Goal: Task Accomplishment & Management: Complete application form

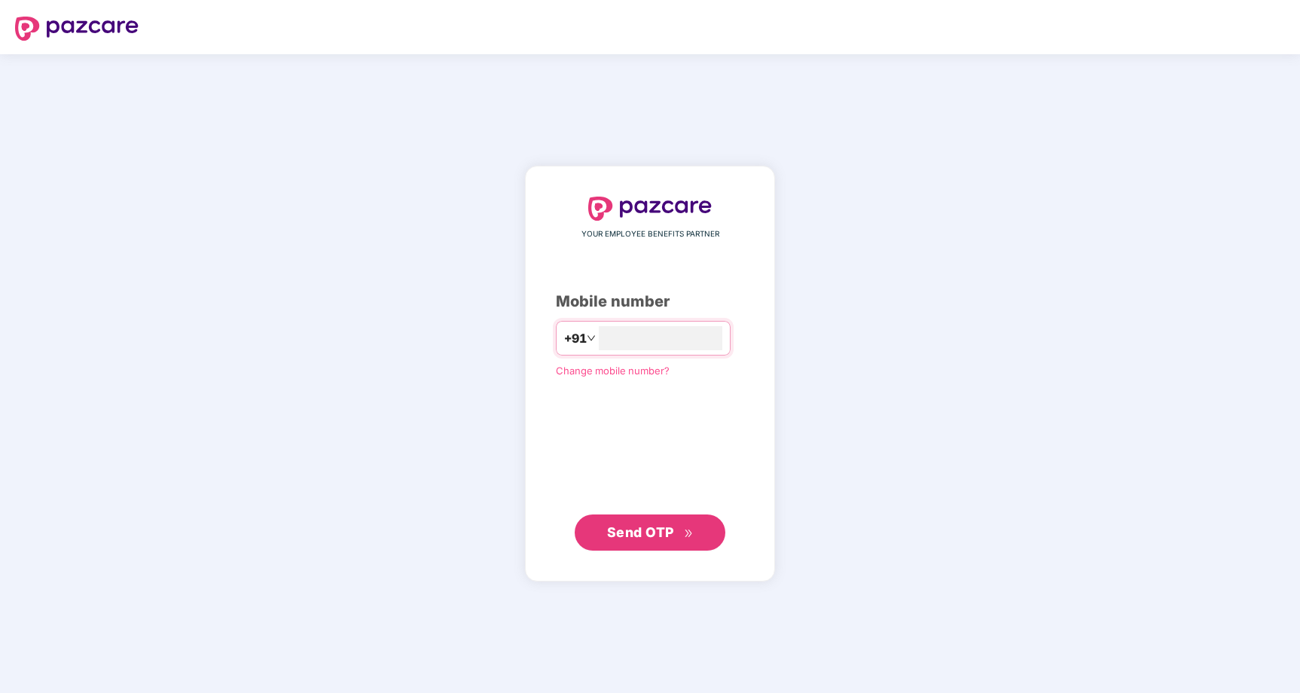
type input "**********"
click at [665, 532] on span "Send OTP" at bounding box center [640, 531] width 67 height 16
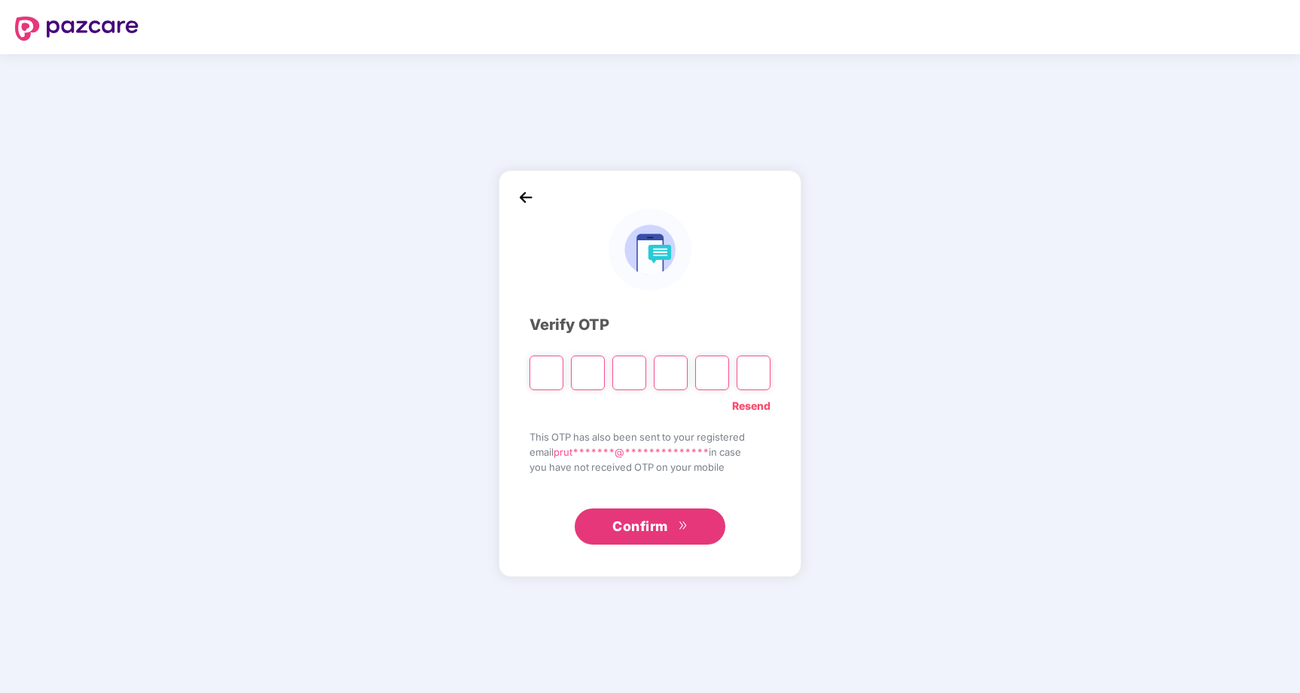
type input "*"
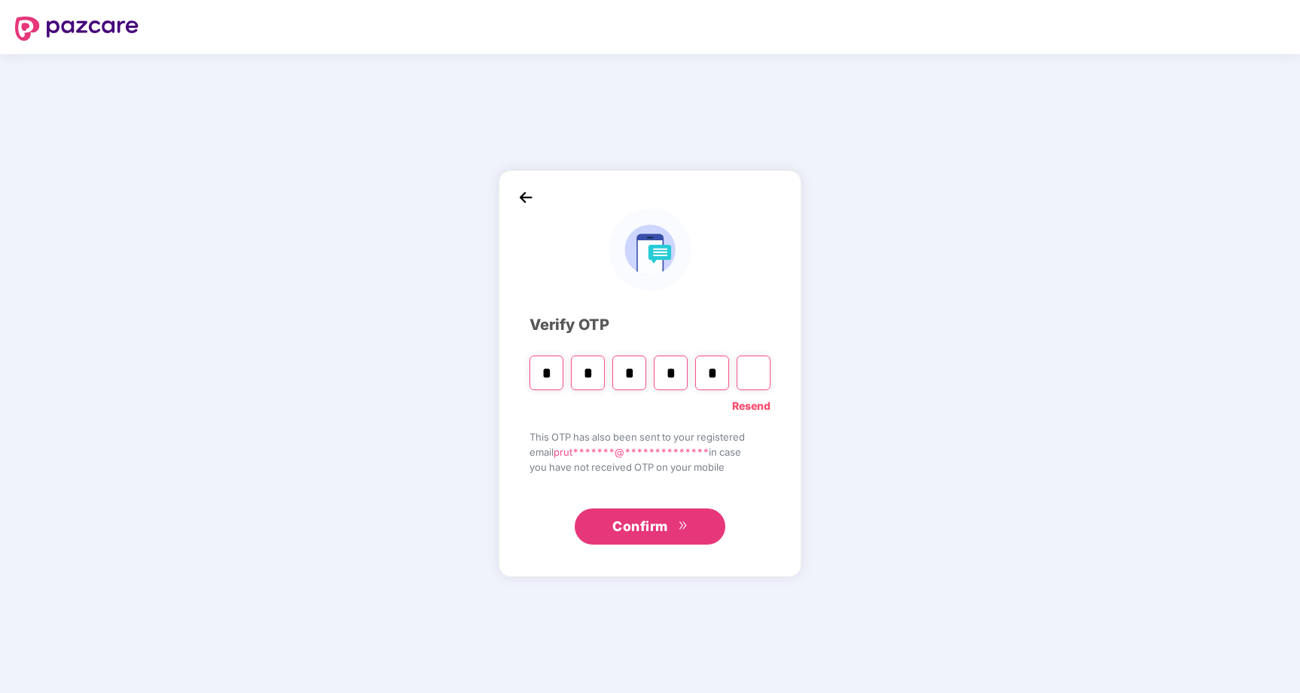
type input "*"
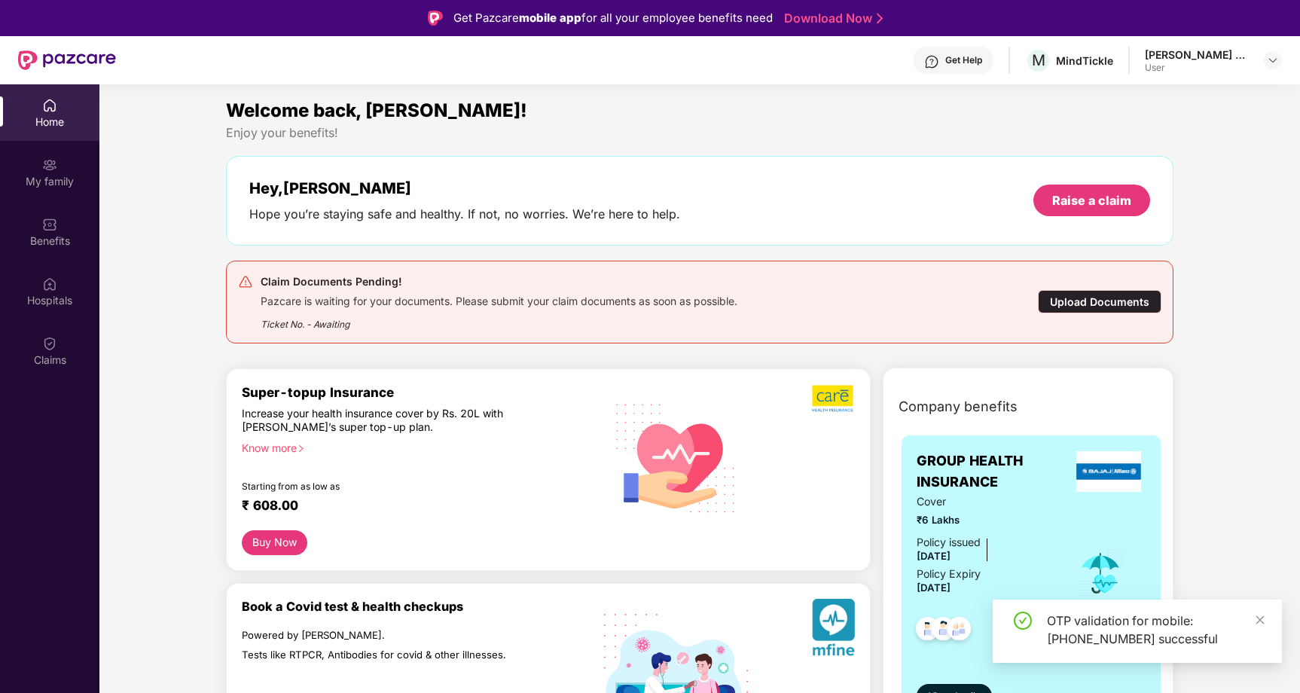
click at [1080, 301] on div "Upload Documents" at bounding box center [1100, 301] width 124 height 23
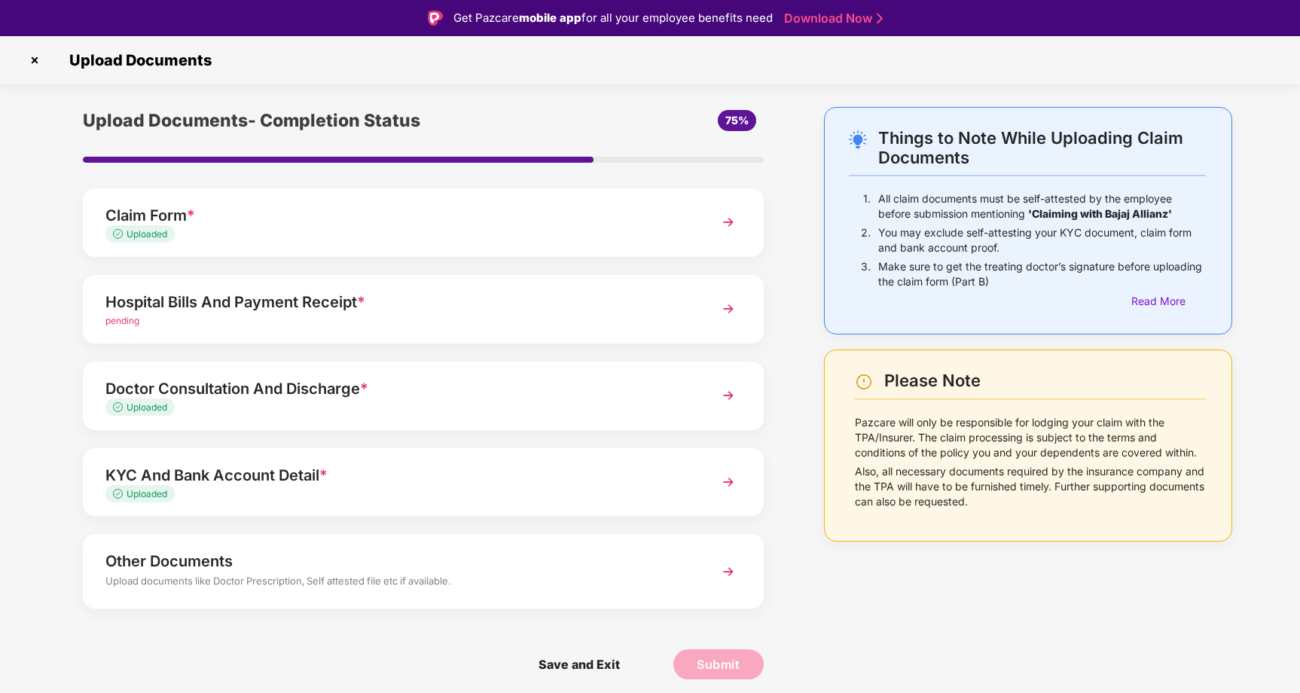
click at [691, 297] on div "Hospital Bills And Payment Receipt * pending" at bounding box center [423, 309] width 681 height 69
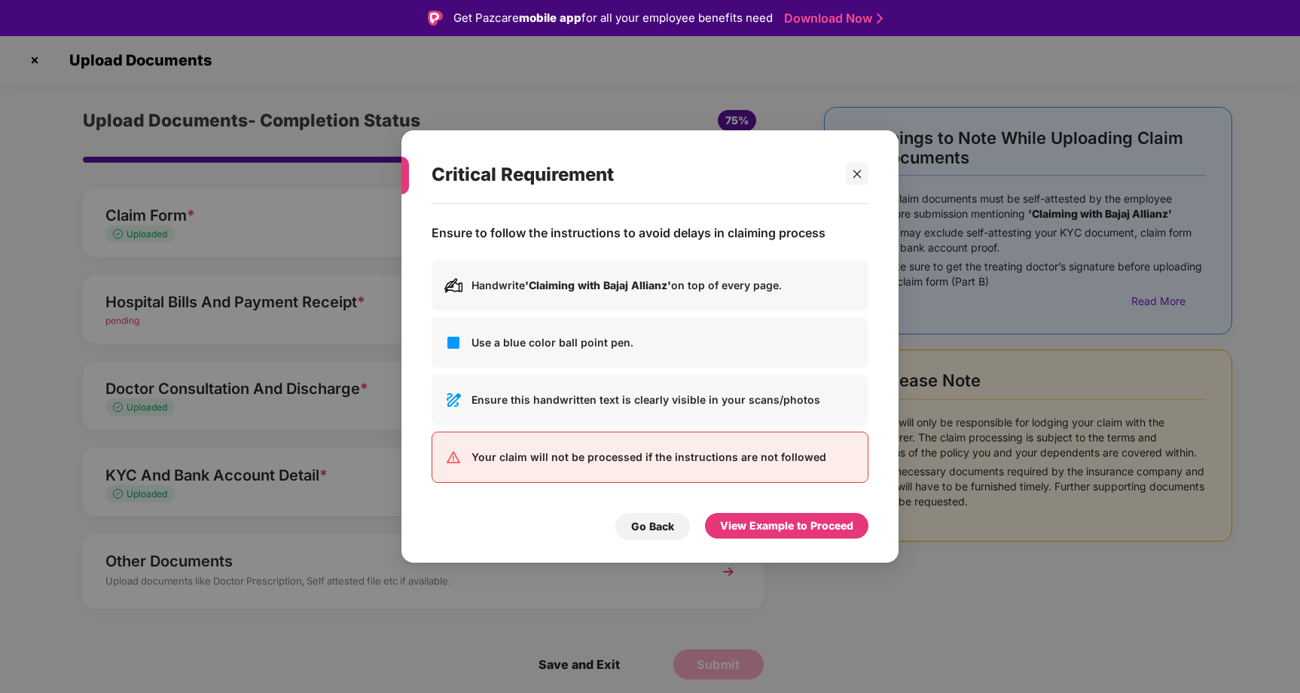
click at [755, 502] on div "Ensure to follow the instructions to avoid delays in claiming process Handwrite…" at bounding box center [650, 359] width 437 height 294
click at [754, 533] on div "View Example to Proceed" at bounding box center [786, 526] width 163 height 26
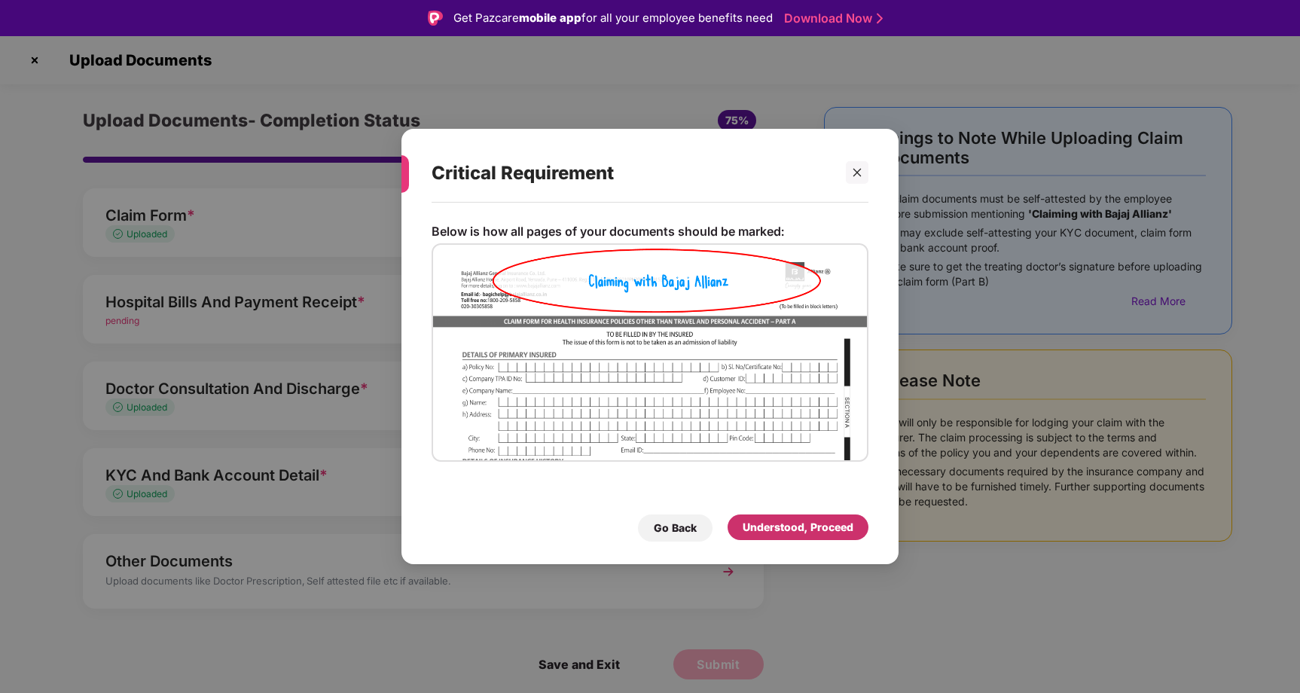
click at [774, 527] on div "Understood, Proceed" at bounding box center [798, 527] width 111 height 17
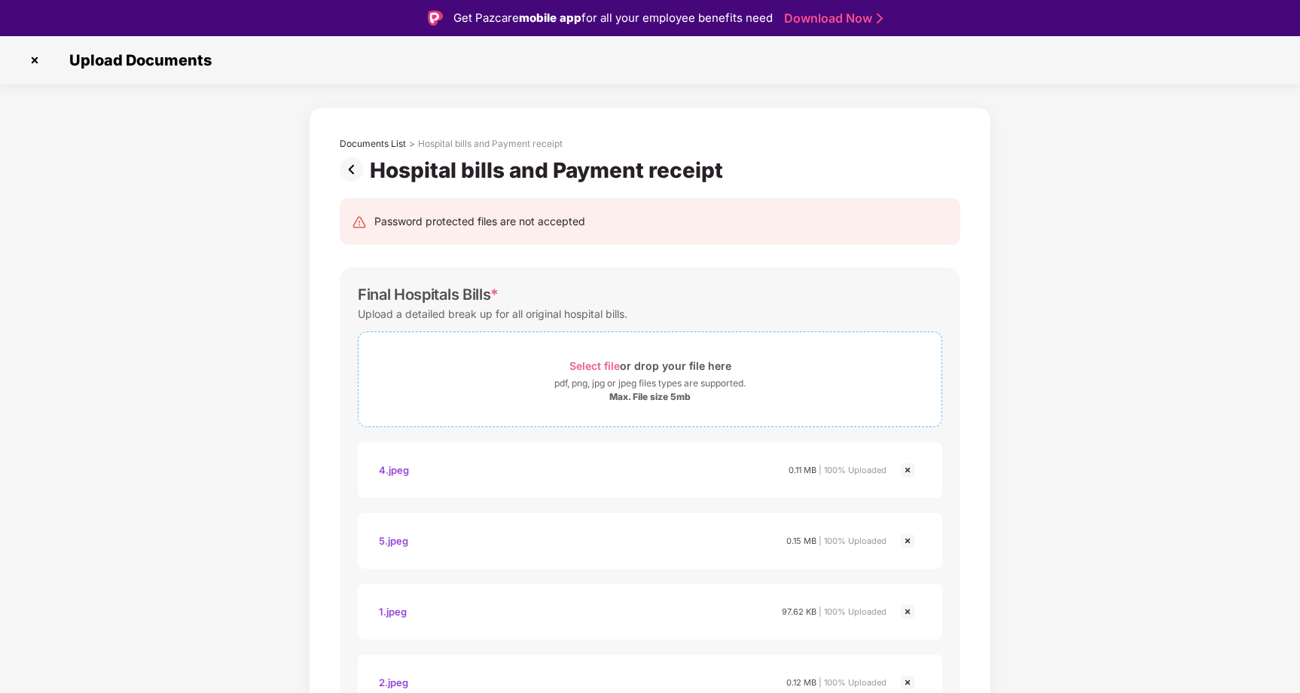
click at [700, 392] on div "Max. File size 5mb" at bounding box center [649, 397] width 583 height 12
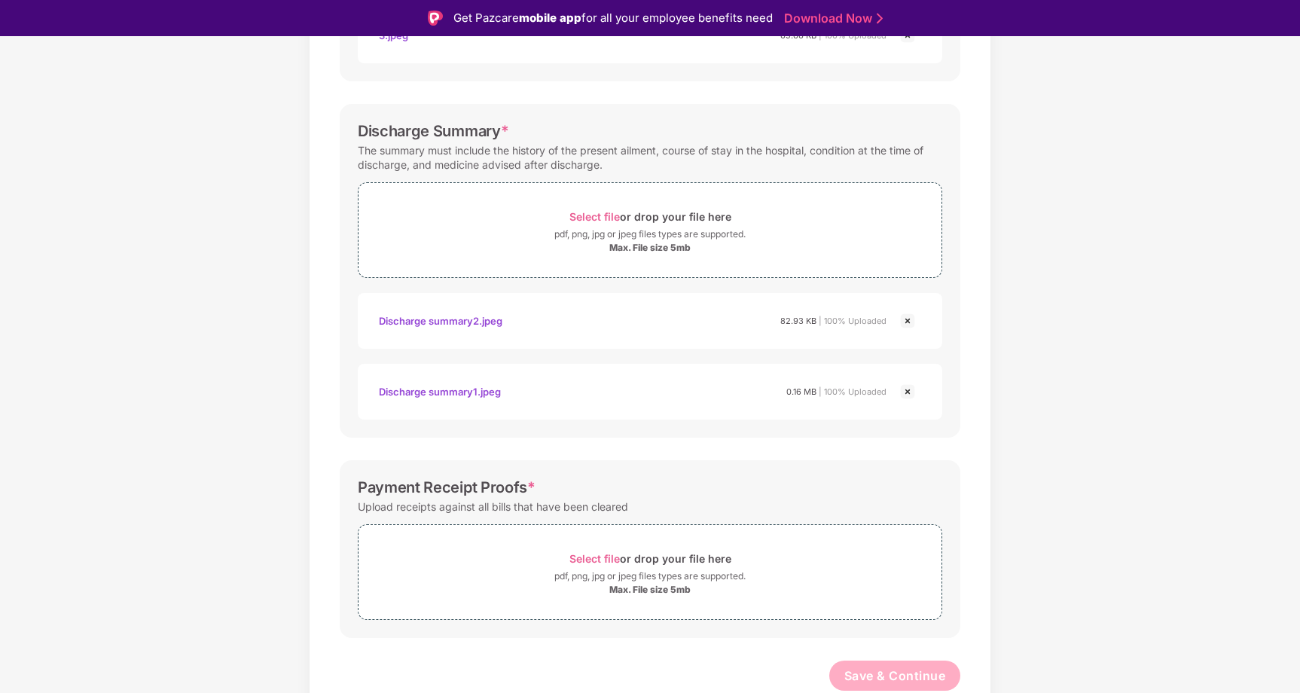
scroll to position [36, 0]
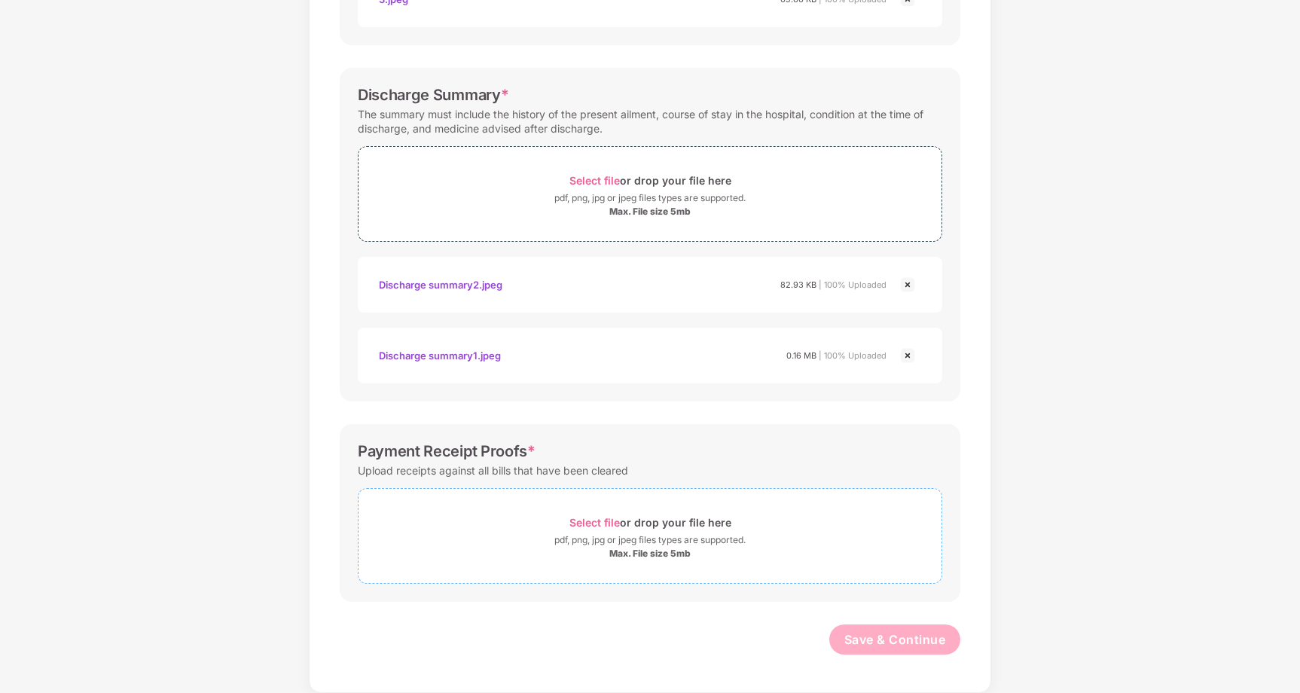
click at [660, 523] on div "Select file or drop your file here" at bounding box center [650, 522] width 162 height 20
click at [607, 523] on span "Select file" at bounding box center [594, 522] width 50 height 13
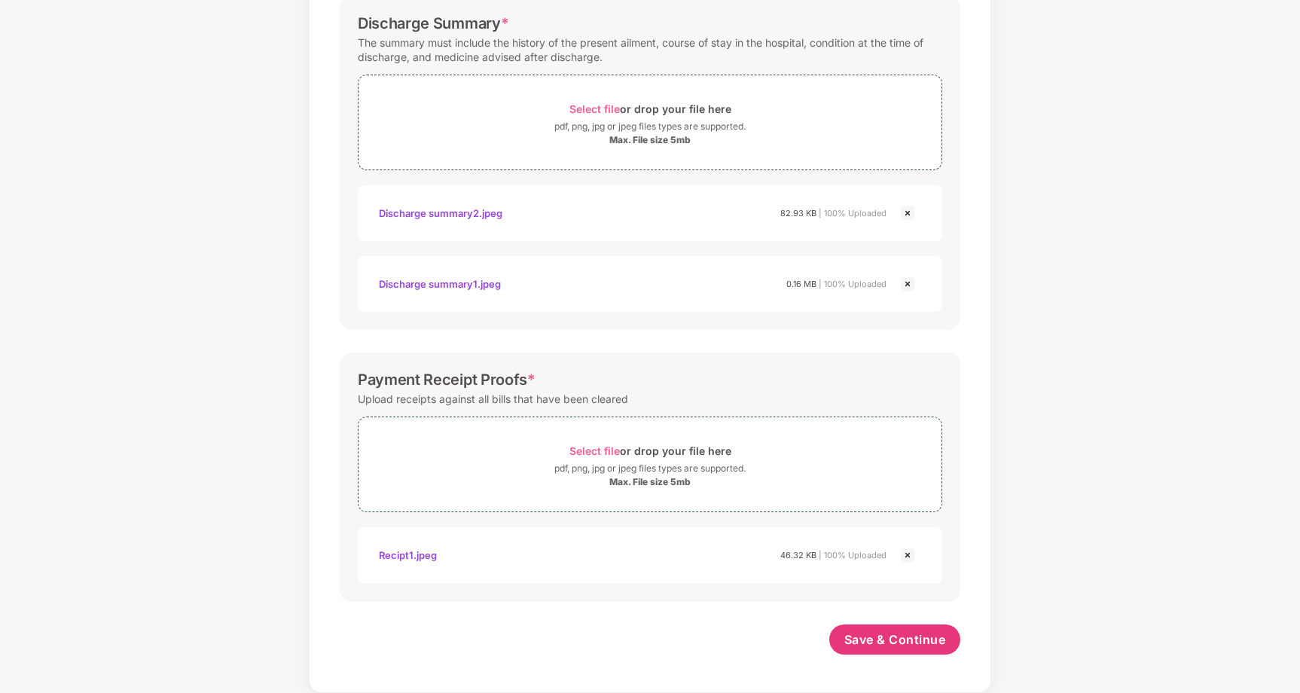
click at [907, 555] on img at bounding box center [907, 555] width 18 height 18
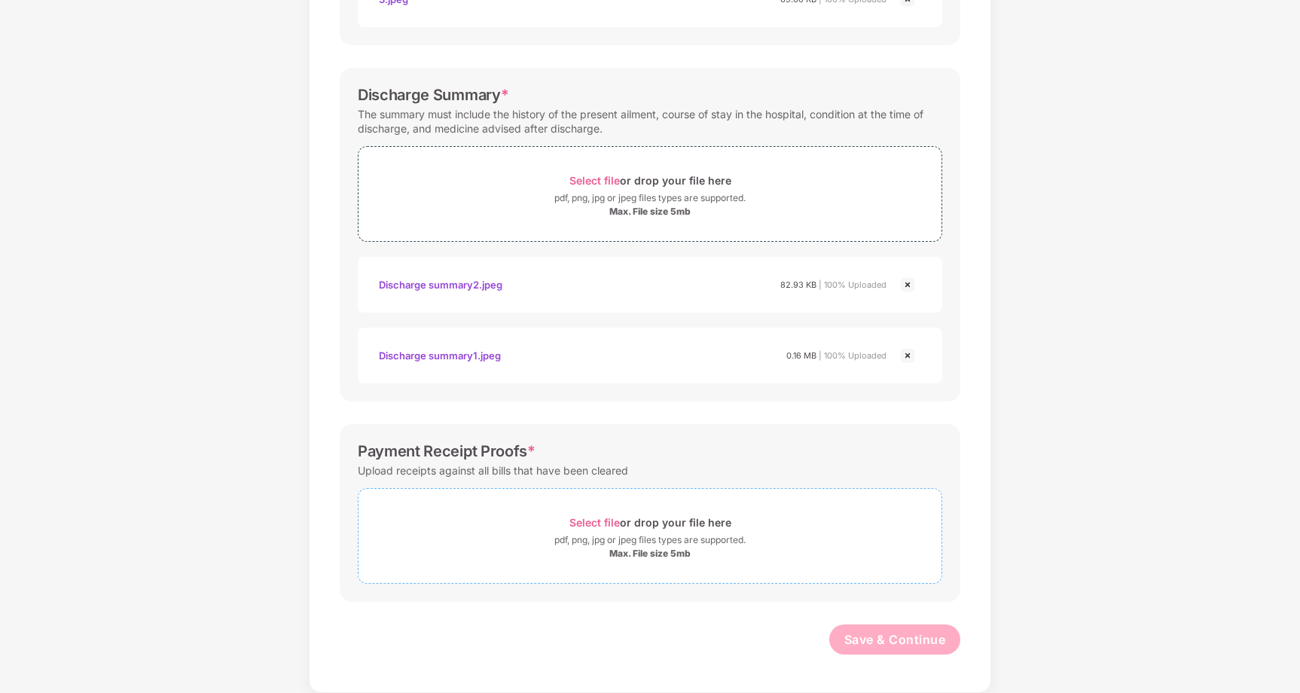
click at [617, 522] on span "Select file" at bounding box center [594, 522] width 50 height 13
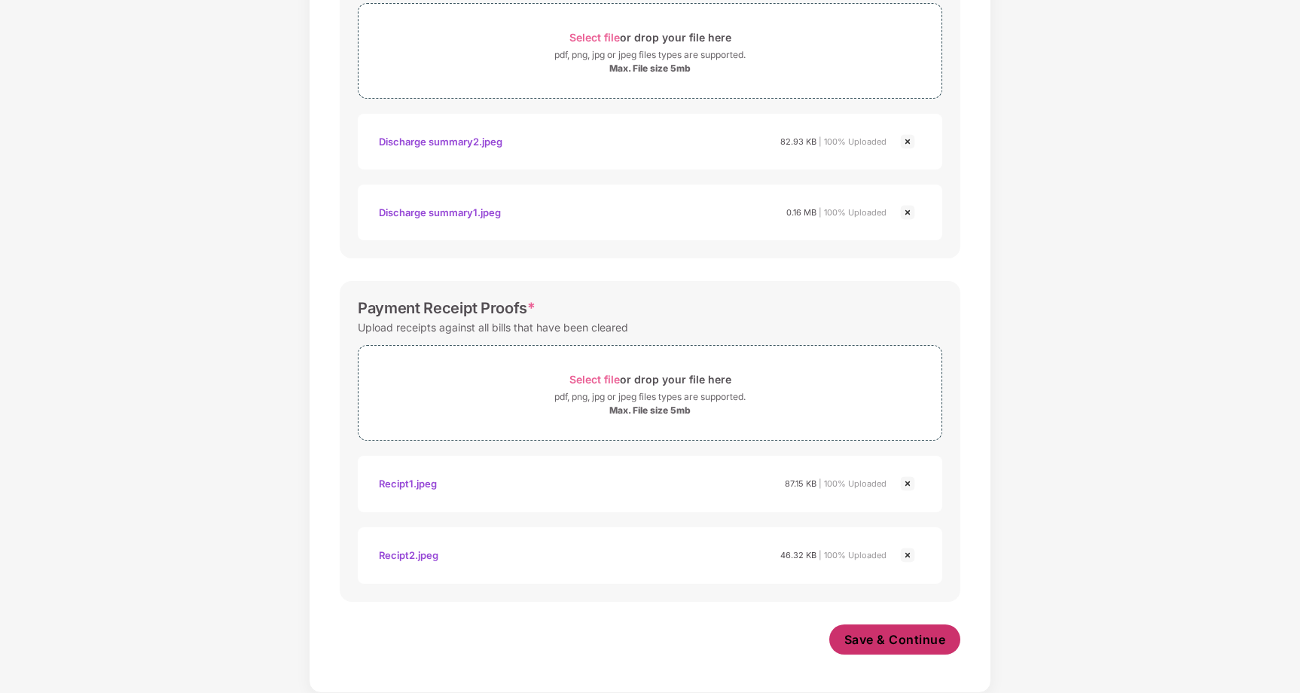
scroll to position [861, 0]
click at [914, 645] on span "Save & Continue" at bounding box center [895, 639] width 102 height 17
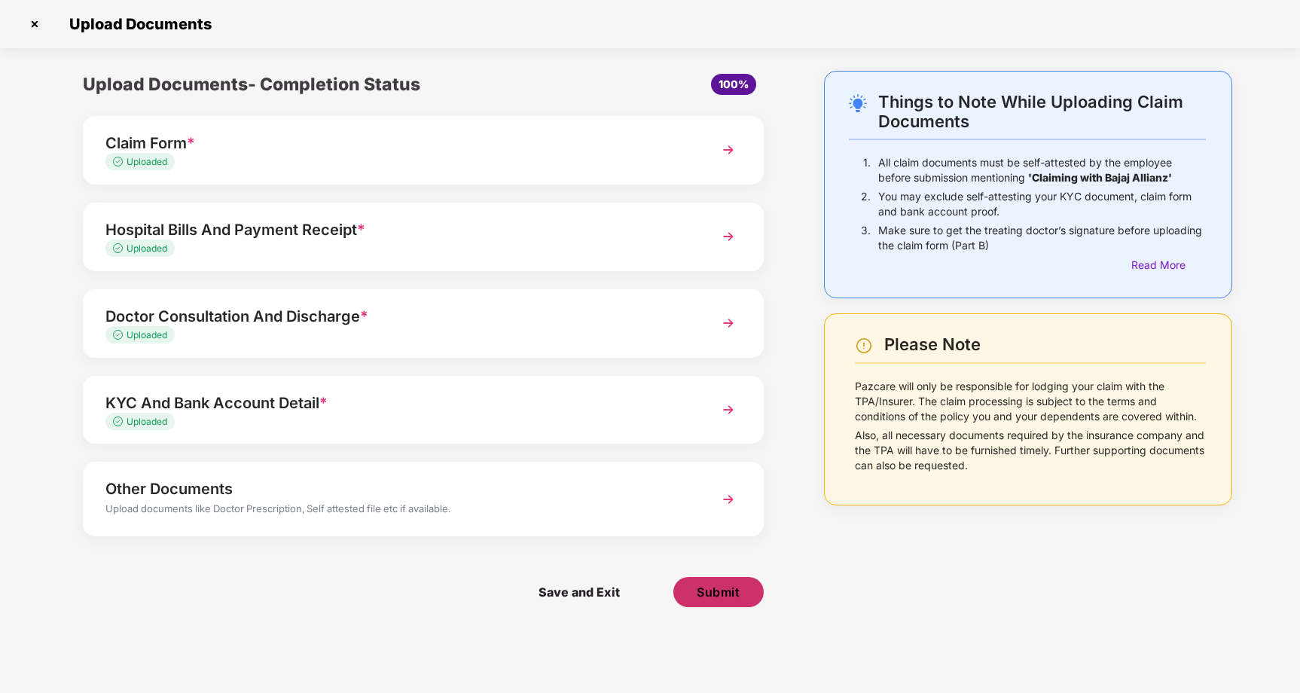
click at [749, 585] on button "Submit" at bounding box center [718, 592] width 90 height 30
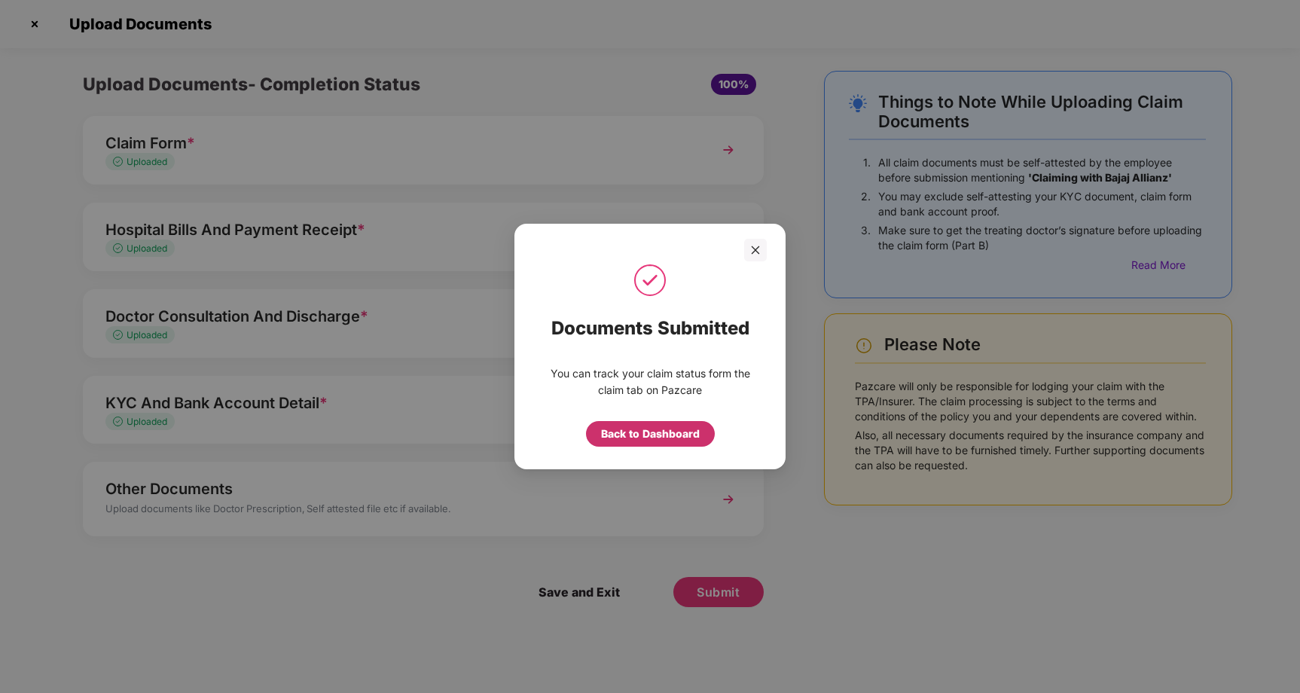
click at [648, 435] on div "Back to Dashboard" at bounding box center [650, 433] width 99 height 17
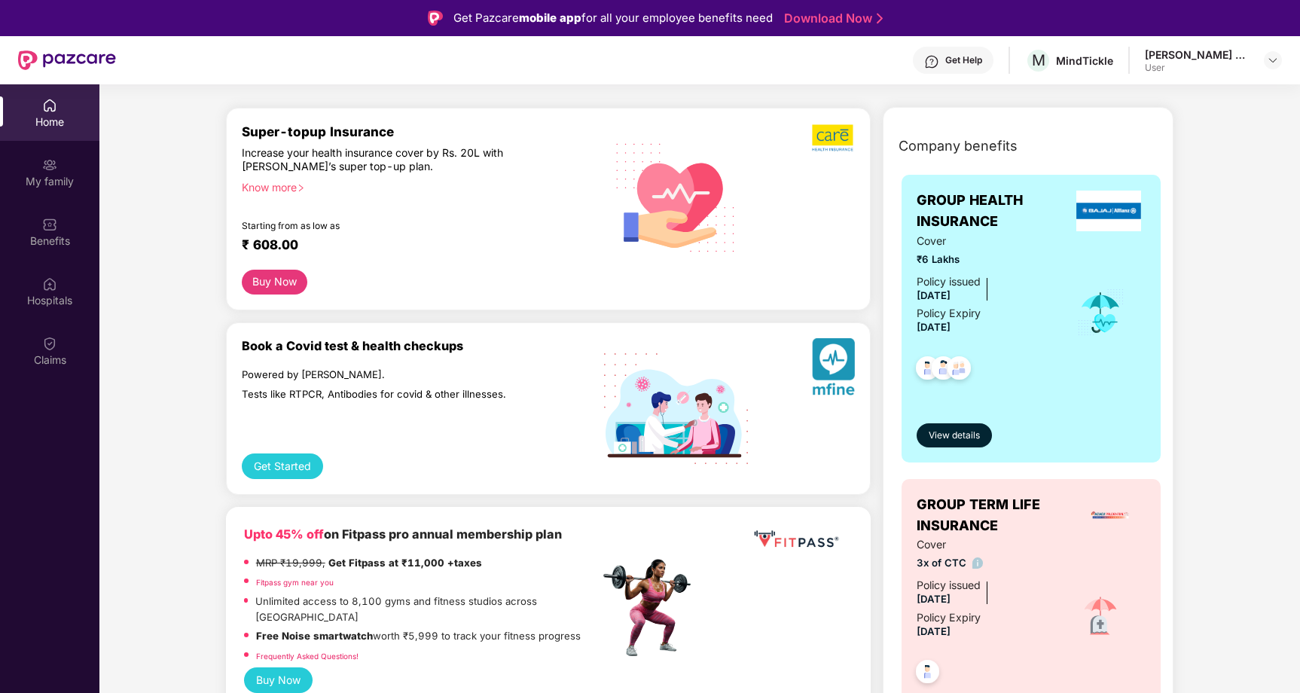
scroll to position [149, 0]
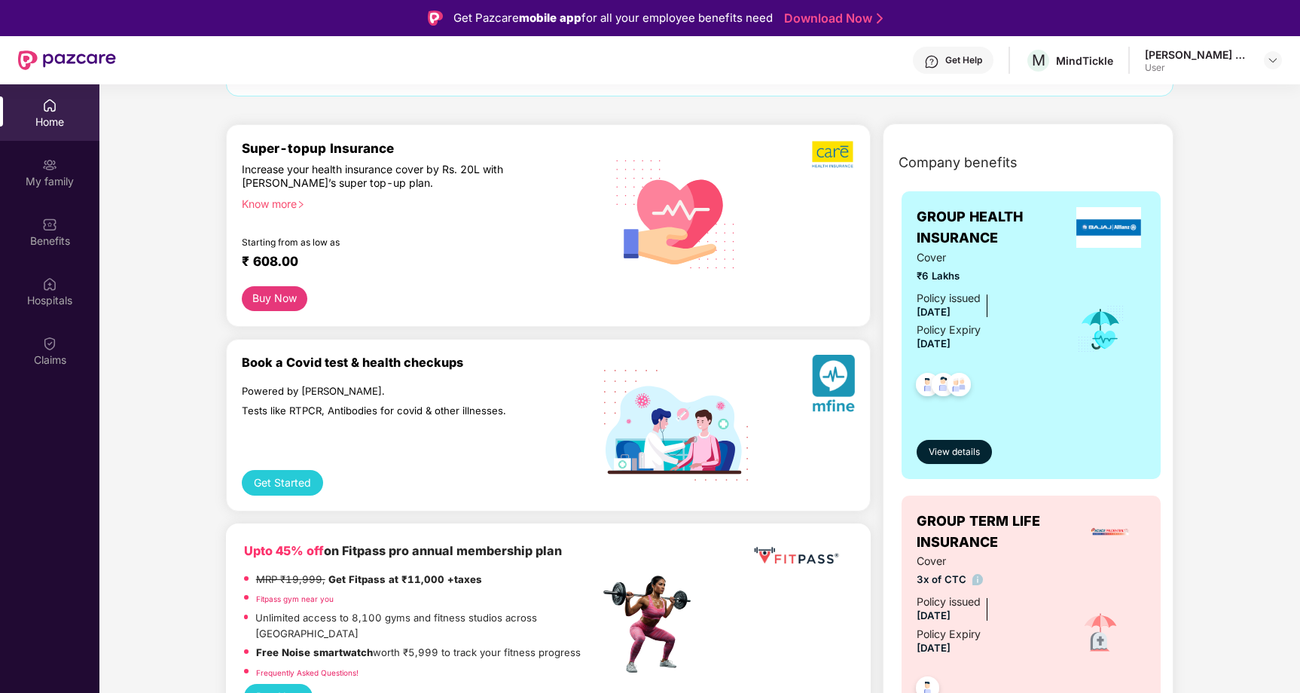
click at [858, 5] on div "Get Pazcare mobile app for all your employee benefits need Download Now" at bounding box center [650, 18] width 1300 height 36
click at [50, 114] on div "Home" at bounding box center [49, 121] width 99 height 15
click at [35, 184] on div "My family" at bounding box center [49, 181] width 99 height 15
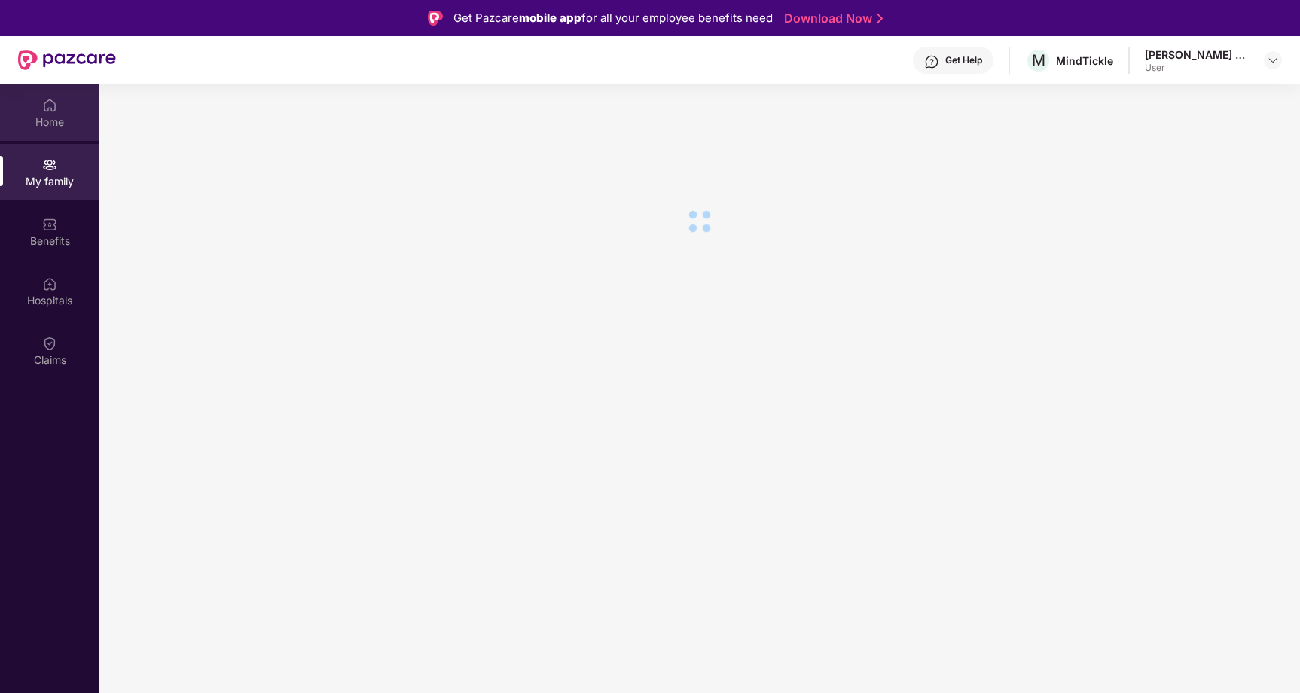
click at [72, 117] on div "Home" at bounding box center [49, 121] width 99 height 15
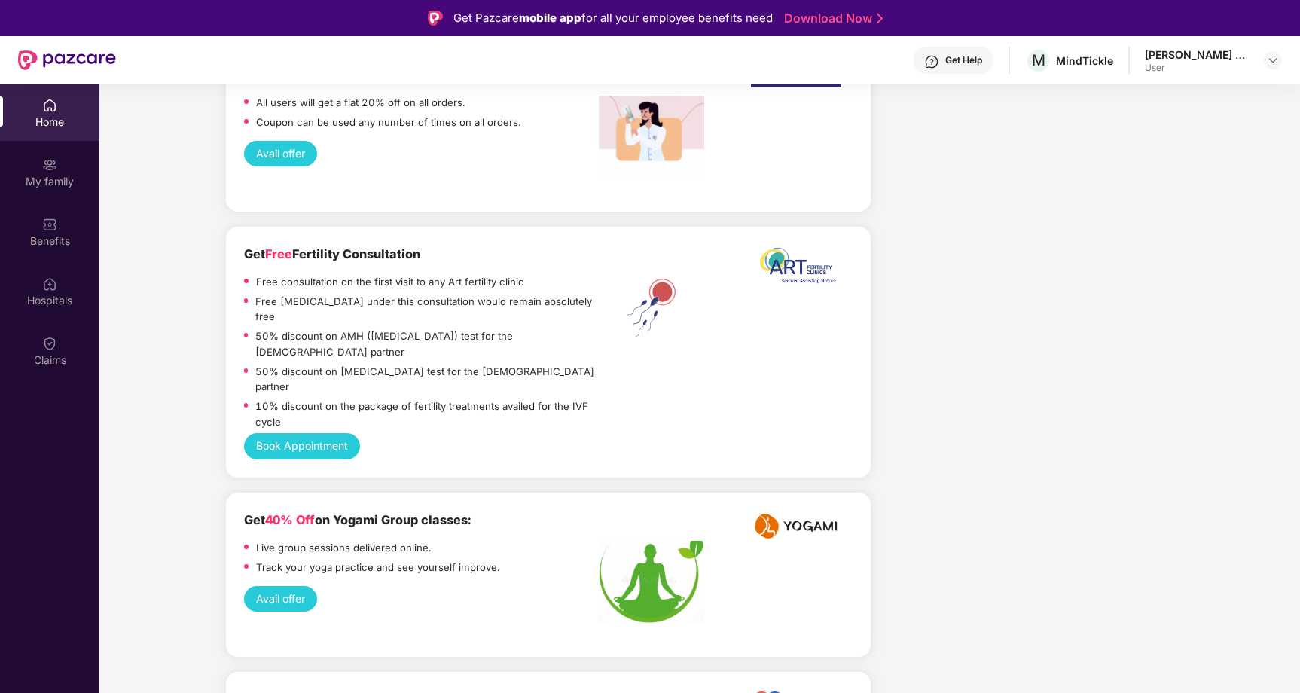
scroll to position [2789, 0]
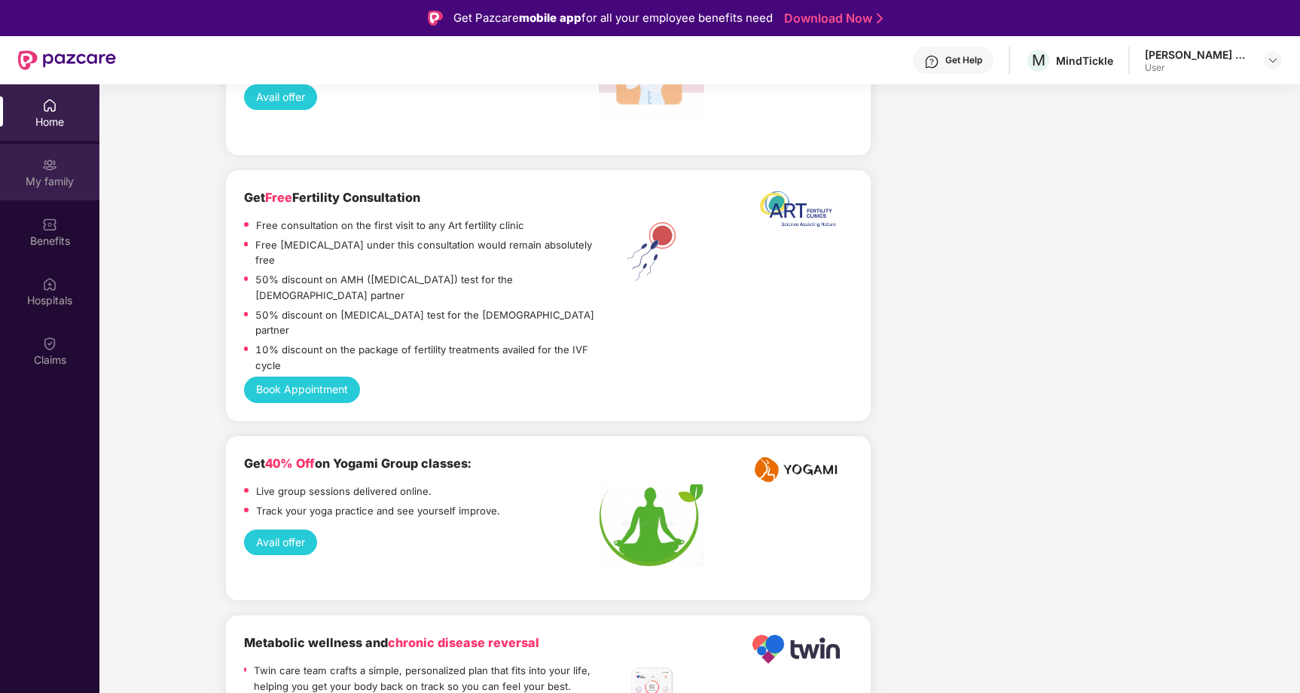
click at [67, 178] on div "My family" at bounding box center [49, 181] width 99 height 15
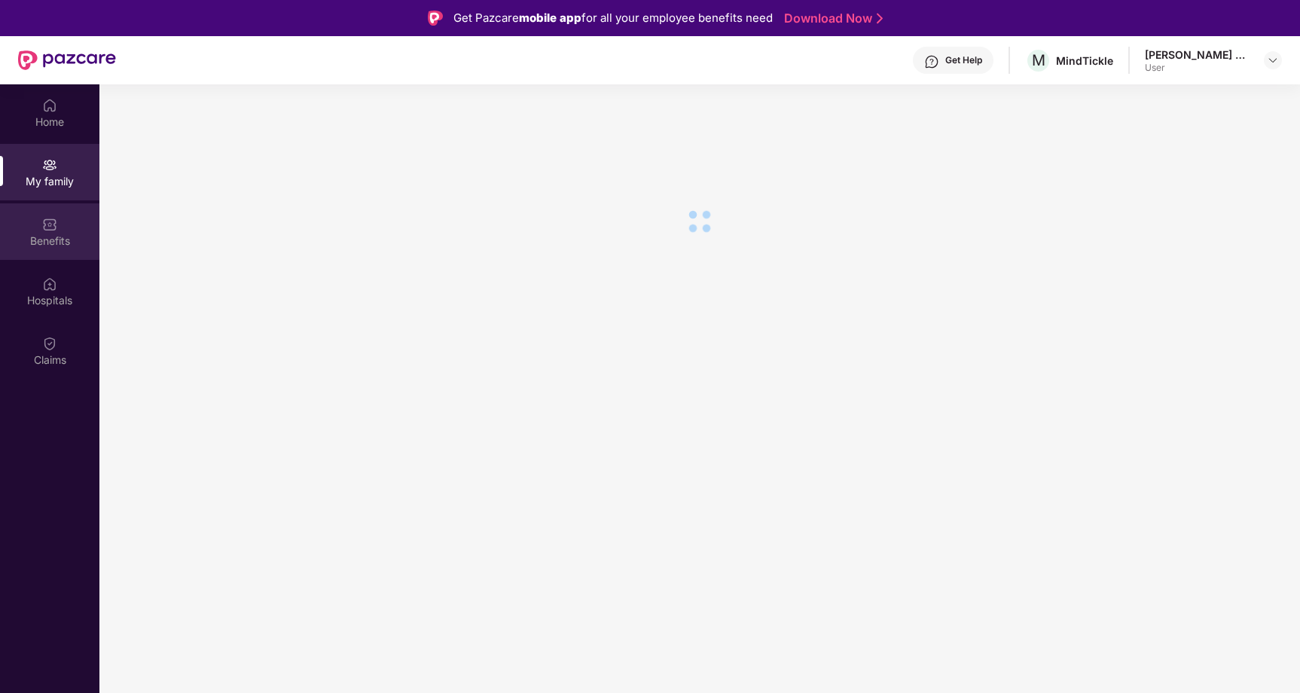
click at [64, 232] on div "Benefits" at bounding box center [49, 231] width 99 height 56
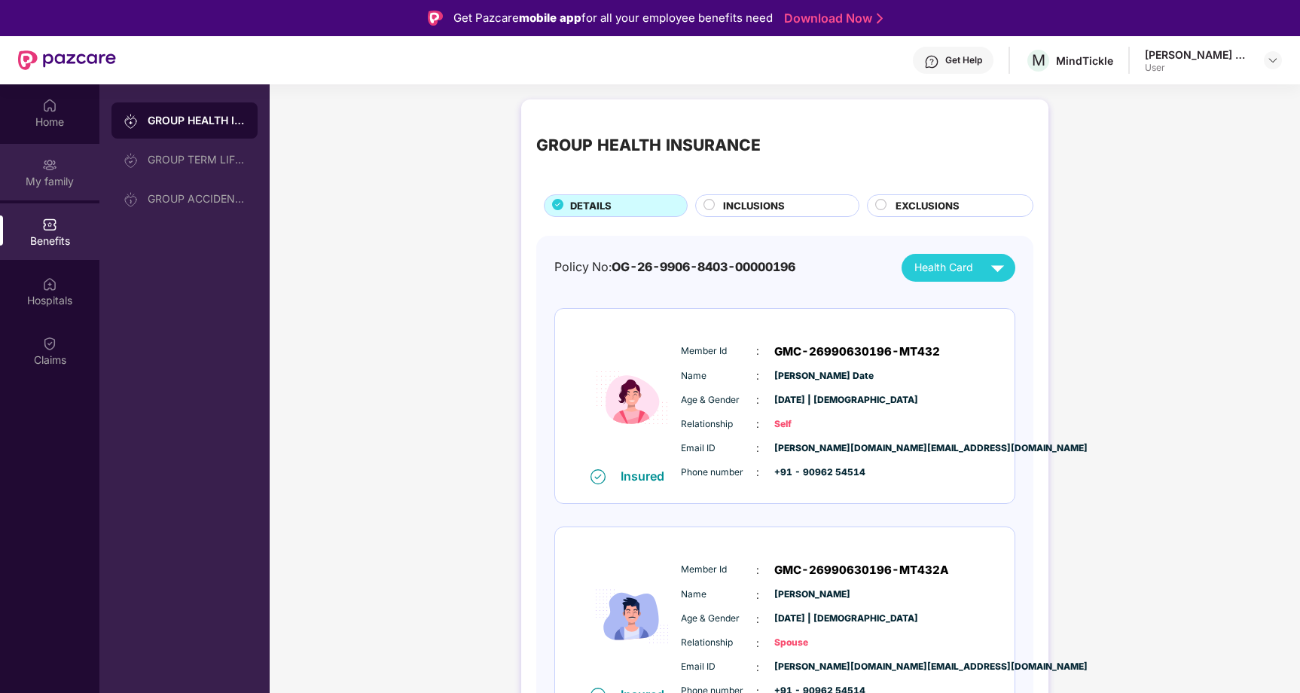
click at [65, 169] on div "My family" at bounding box center [49, 172] width 99 height 56
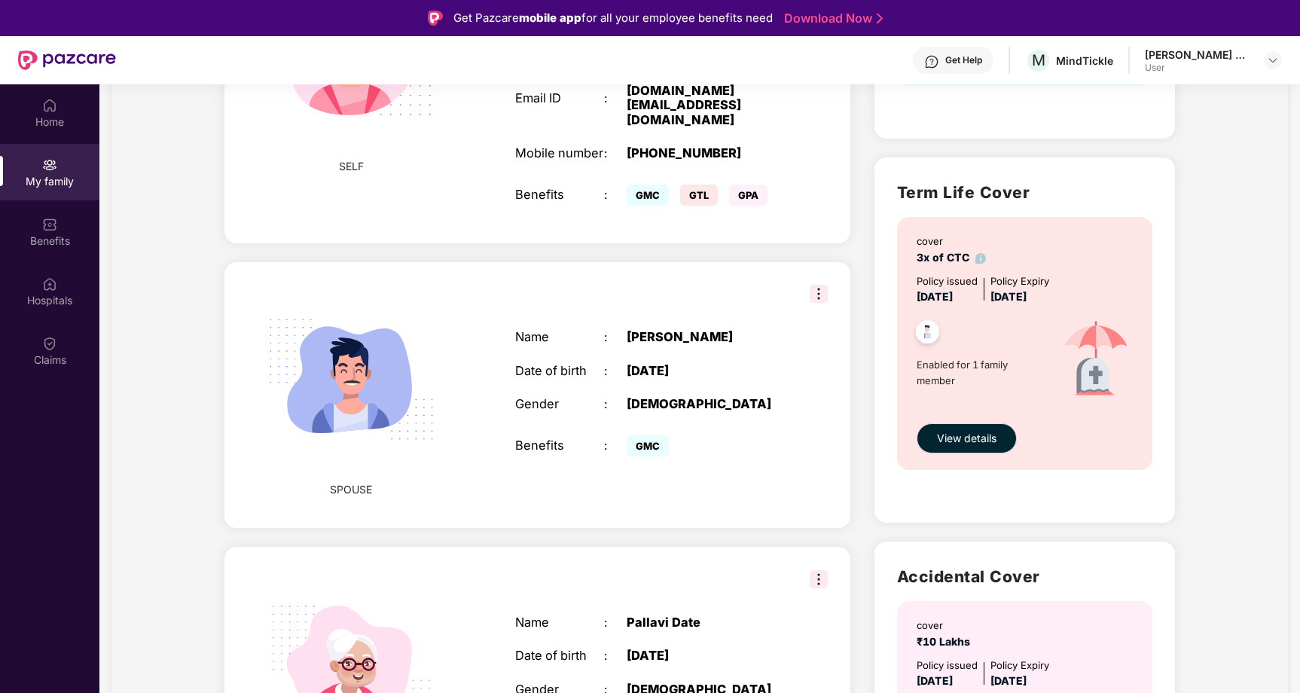
scroll to position [608, 0]
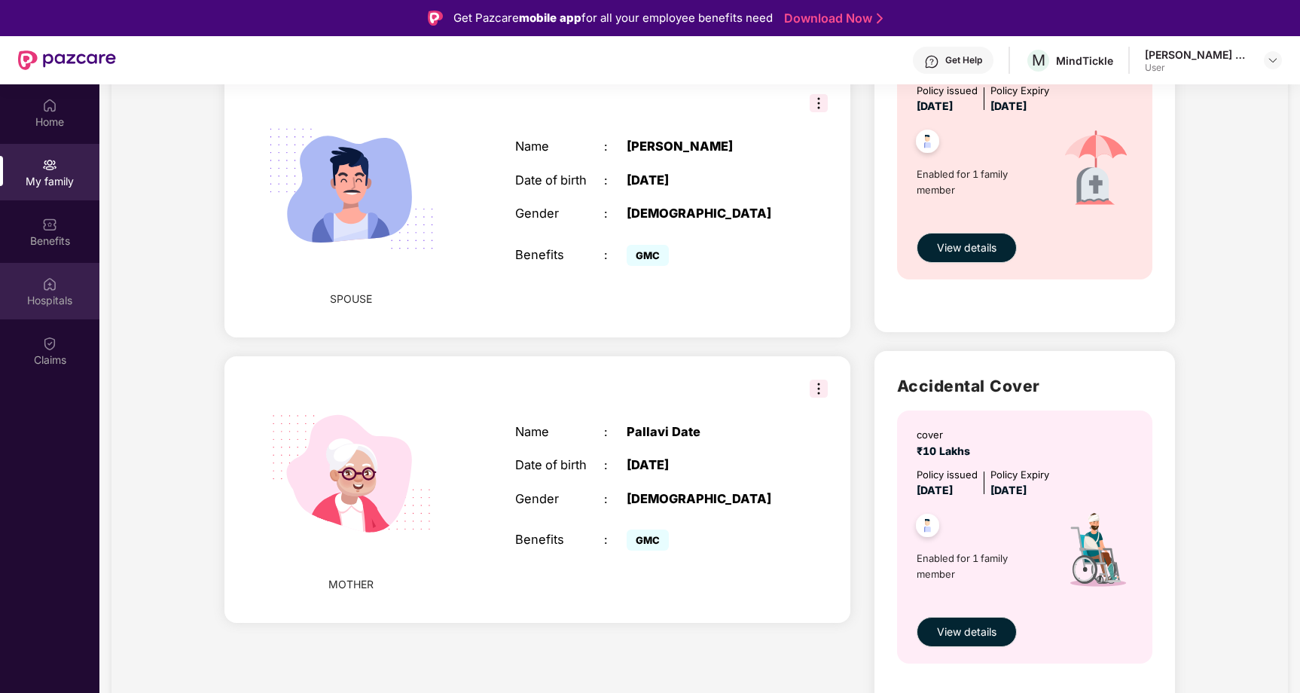
click at [52, 296] on div "Hospitals" at bounding box center [49, 299] width 99 height 15
